Goal: Transaction & Acquisition: Subscribe to service/newsletter

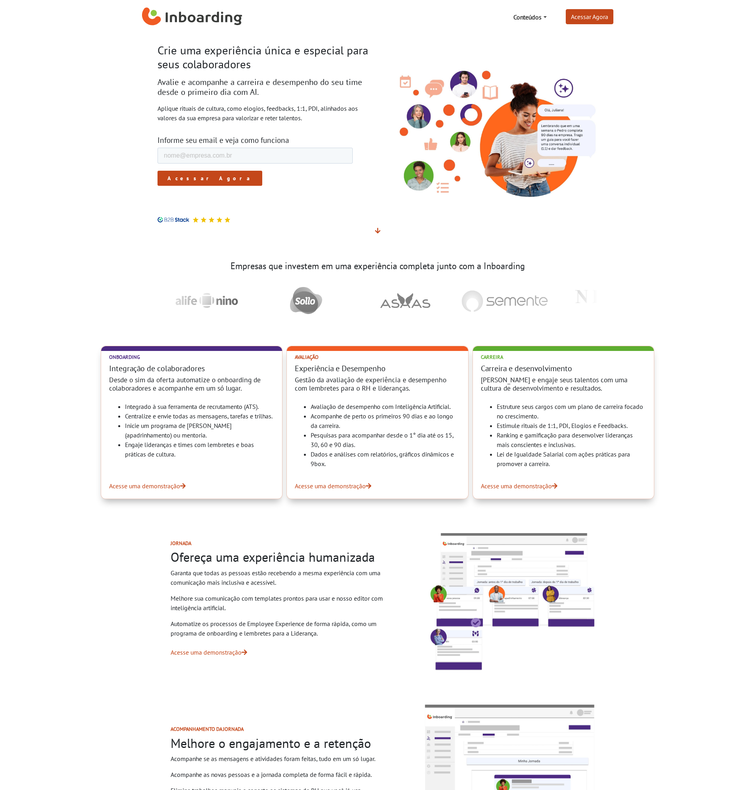
click at [211, 58] on h1 "Crie uma experiência única e especial para seus colaboradores" at bounding box center [265, 57] width 214 height 27
click at [227, 91] on h2 "Avalie e acompanhe a carreira e desempenho do seu time desde o primeiro dia com…" at bounding box center [265, 87] width 214 height 20
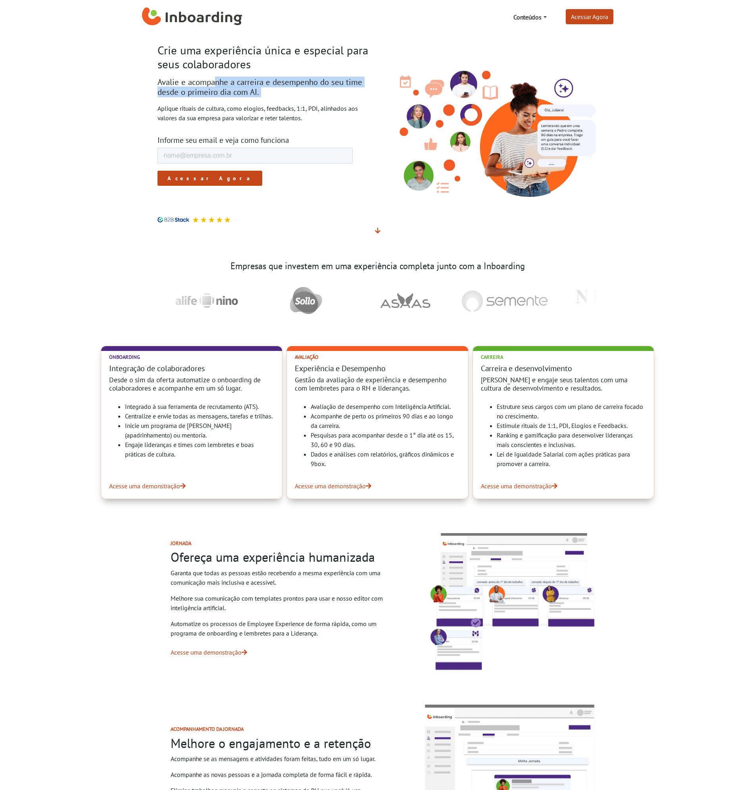
click at [227, 91] on h2 "Avalie e acompanhe a carreira e desempenho do seu time desde o primeiro dia com…" at bounding box center [265, 87] width 214 height 20
click at [177, 106] on p "Aplique rituais de cultura, como elogios, feedbacks, 1:1, PDI, alinhados aos va…" at bounding box center [265, 113] width 214 height 19
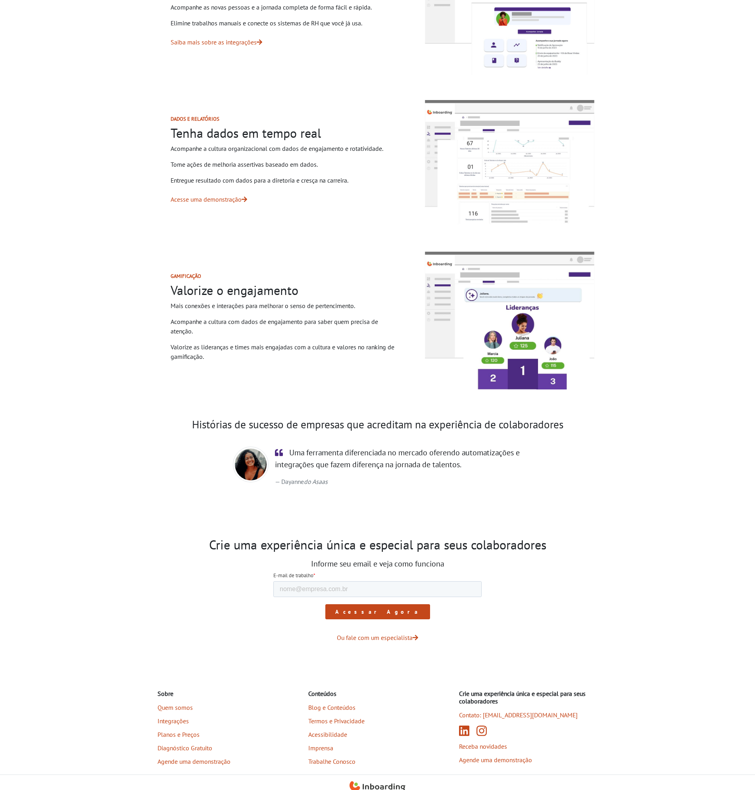
scroll to position [795, 0]
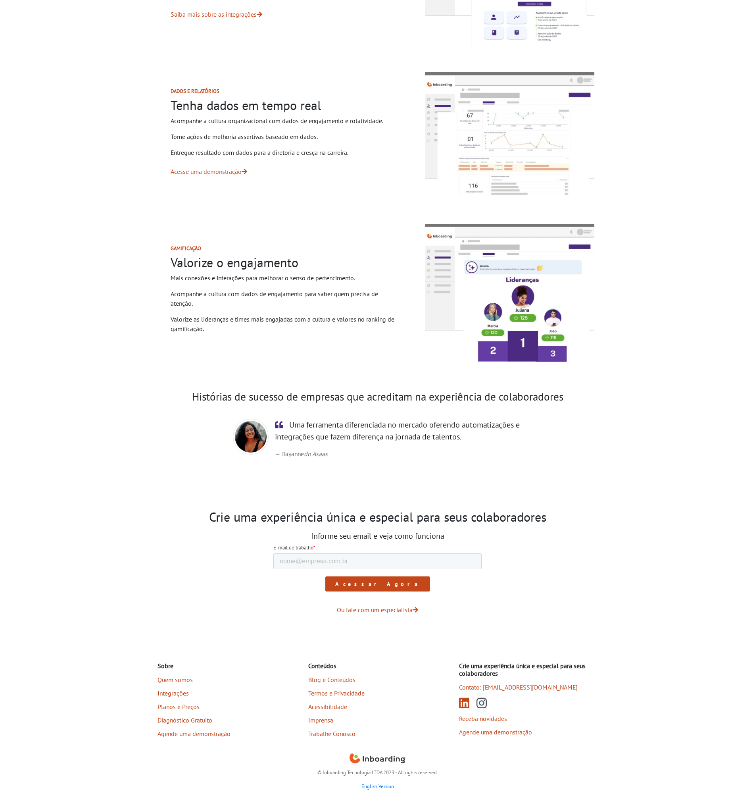
click at [483, 702] on icon "Instagram (abre em nova aba)" at bounding box center [482, 703] width 10 height 12
click at [167, 707] on link "Planos e Preços" at bounding box center [208, 706] width 101 height 13
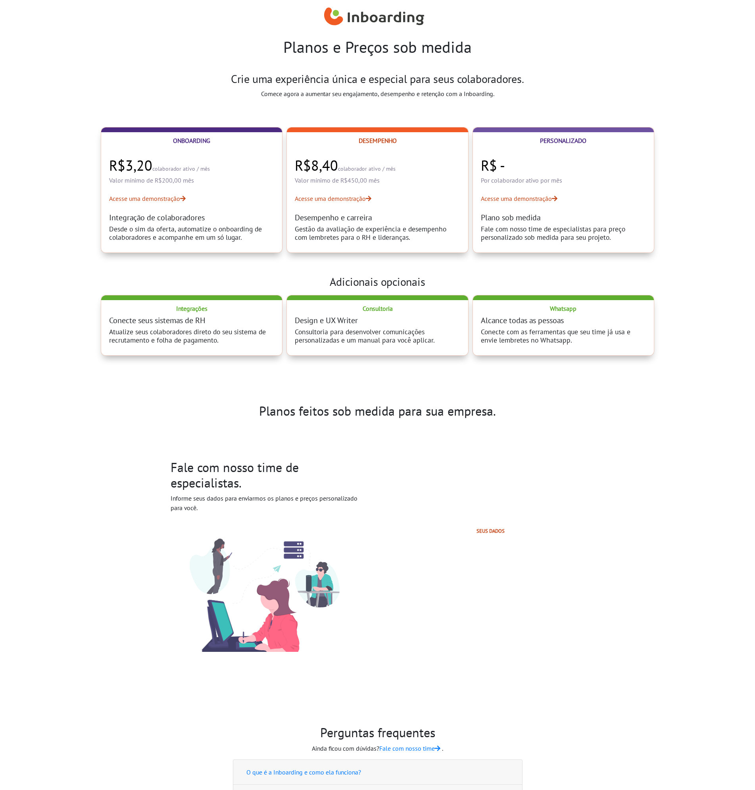
select select "BR"
